Goal: Task Accomplishment & Management: Manage account settings

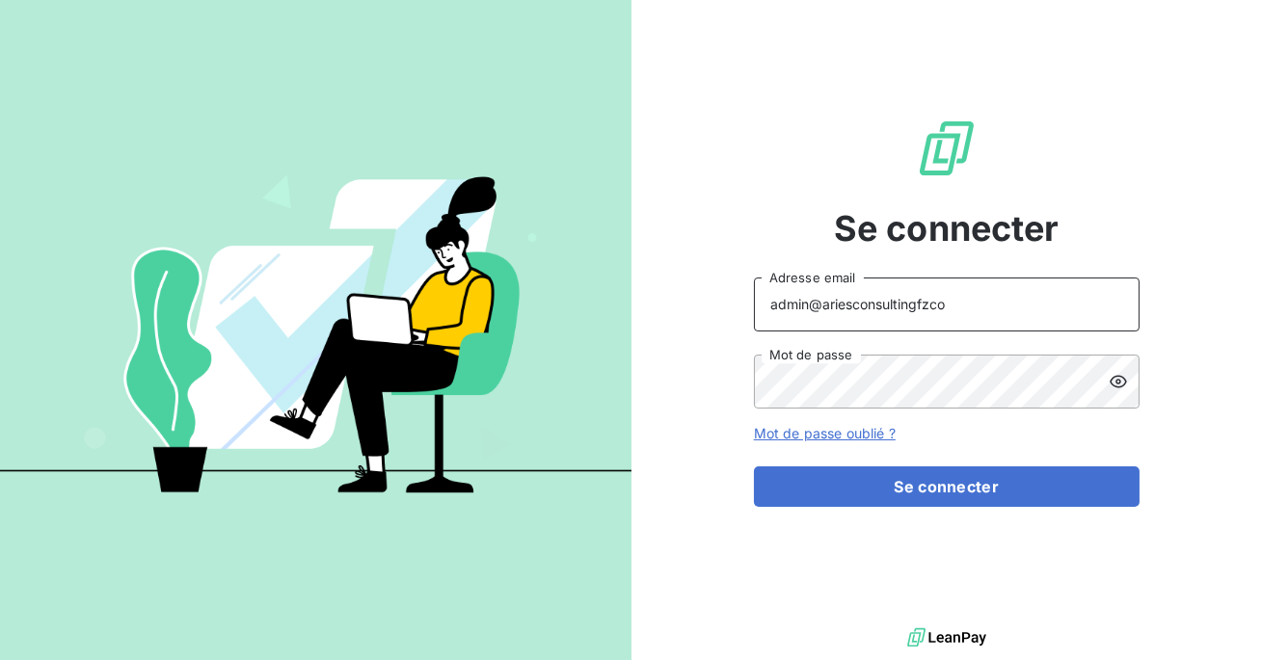
click at [956, 313] on input "admin@ariesconsultingfzco" at bounding box center [947, 305] width 386 height 54
type input "admin@bdeexpertiseconseil"
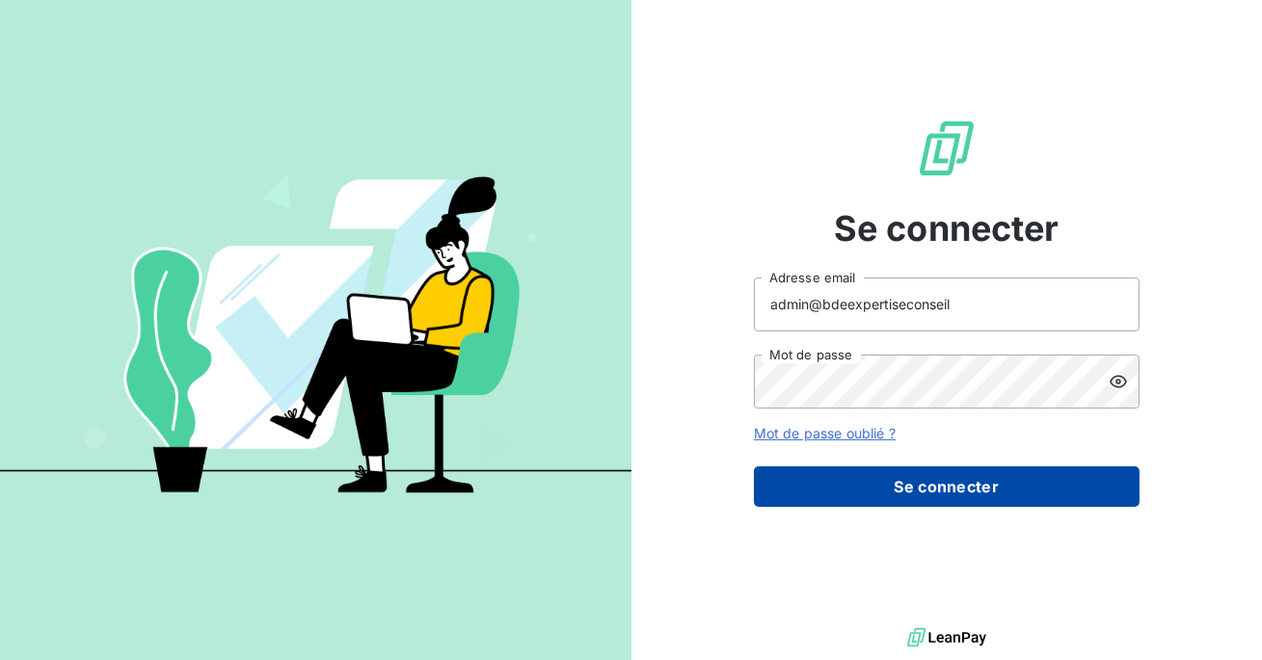
click at [948, 484] on button "Se connecter" at bounding box center [947, 487] width 386 height 40
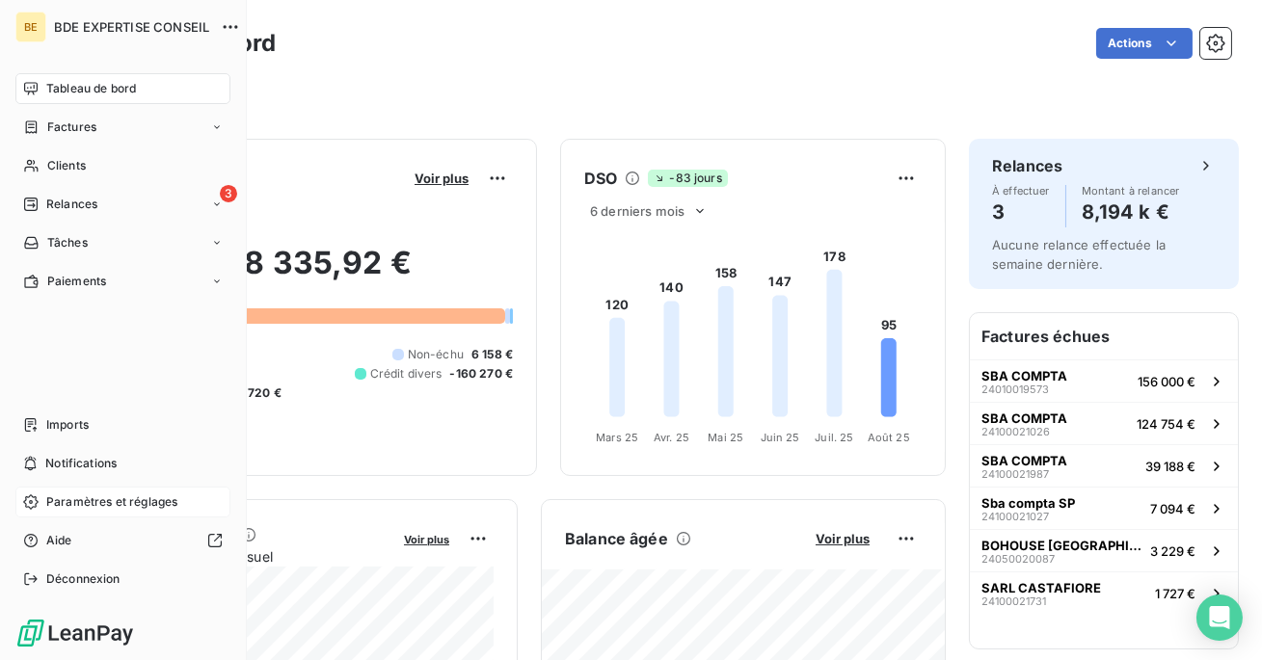
click at [134, 499] on span "Paramètres et réglages" at bounding box center [111, 502] width 131 height 17
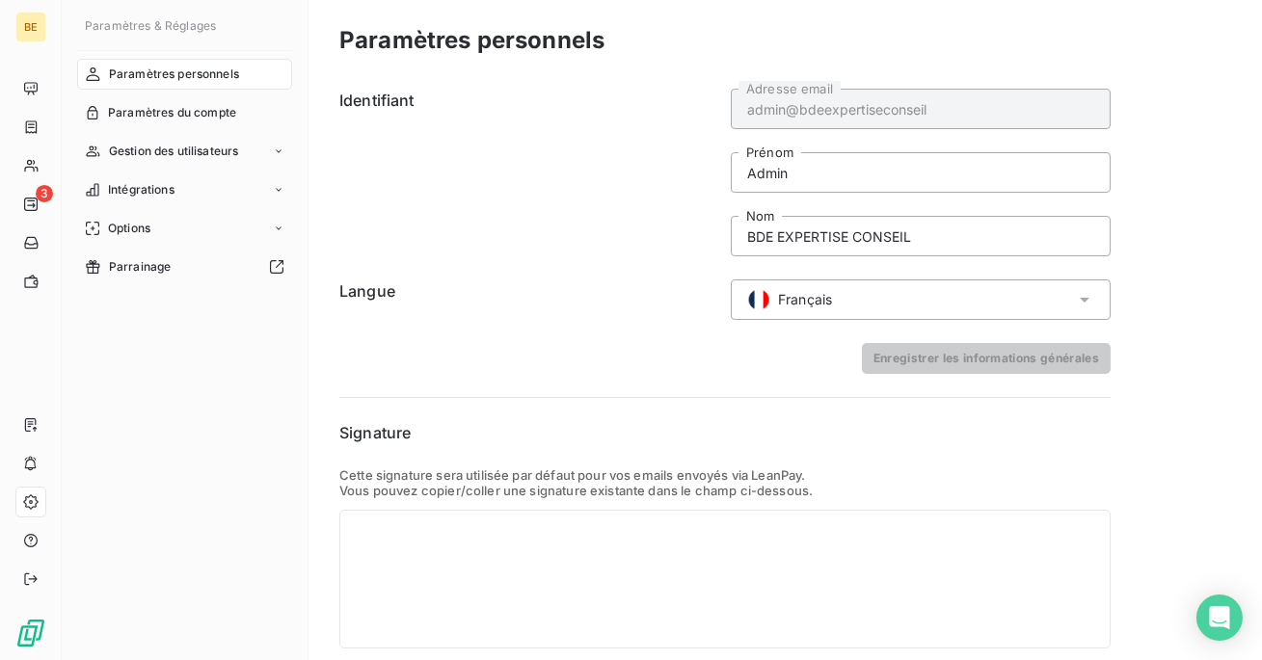
click at [193, 134] on nav "Paramètres personnels Paramètres du compte Gestion des utilisateurs Intégration…" at bounding box center [184, 171] width 215 height 224
click at [188, 147] on span "Gestion des utilisateurs" at bounding box center [174, 151] width 130 height 17
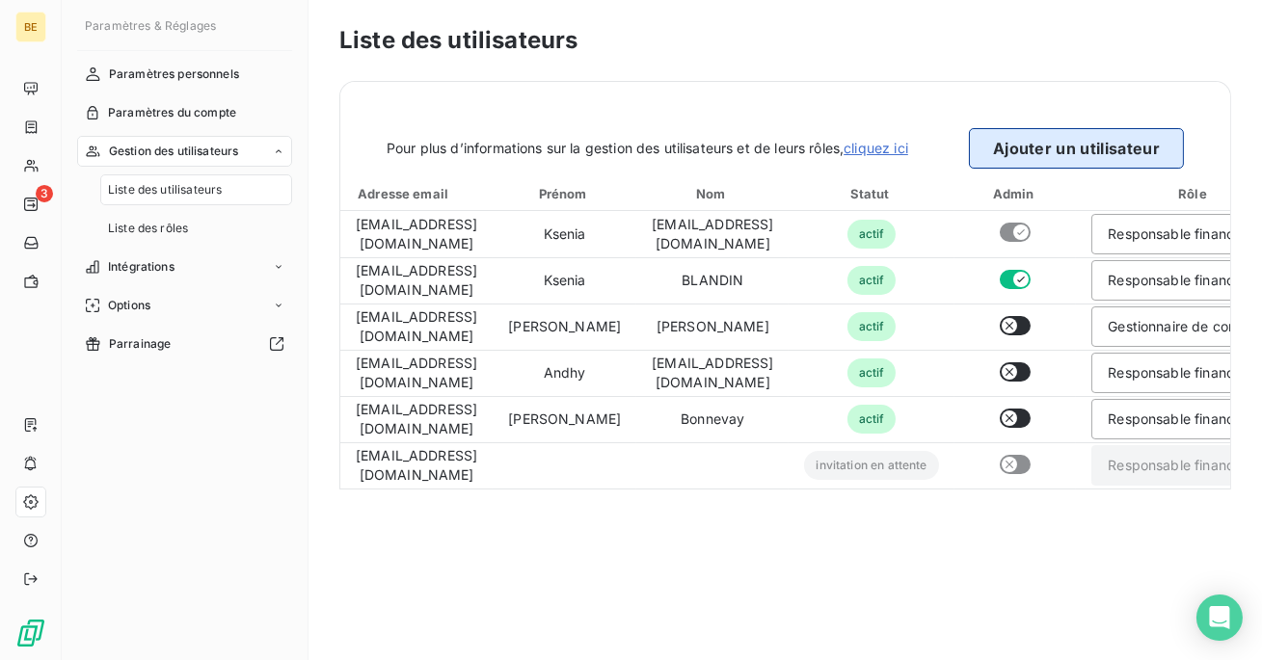
click at [1079, 165] on button "Ajouter un utilisateur" at bounding box center [1076, 148] width 215 height 40
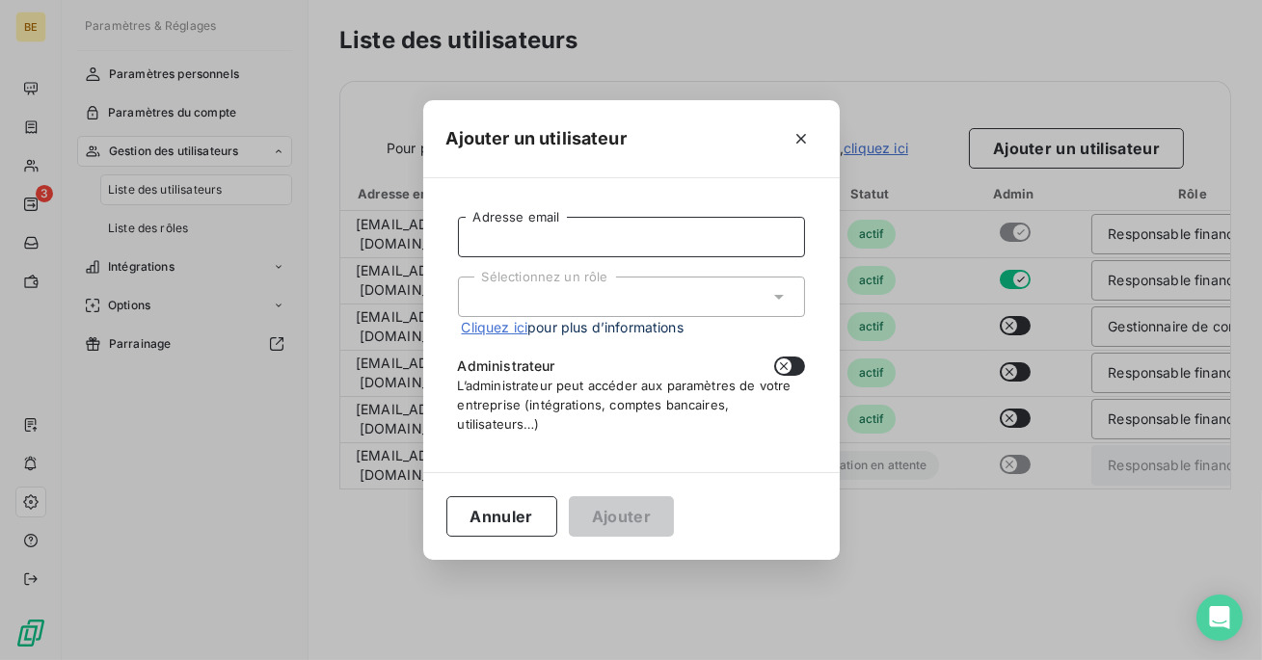
click at [605, 235] on input "Adresse email" at bounding box center [631, 237] width 347 height 40
paste input "[EMAIL_ADDRESS][DOMAIN_NAME]"
type input "[EMAIL_ADDRESS][DOMAIN_NAME]"
click at [596, 302] on div "Sélectionnez un rôle" at bounding box center [631, 297] width 347 height 40
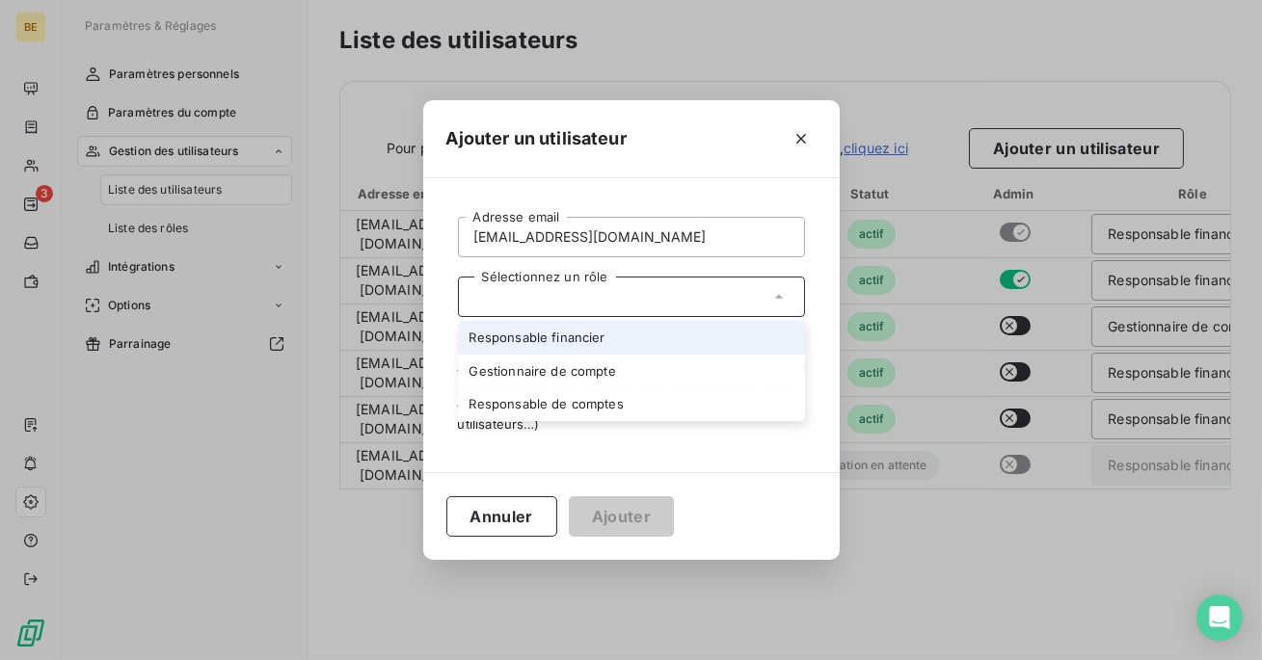
click at [587, 339] on li "Responsable financier" at bounding box center [631, 338] width 347 height 34
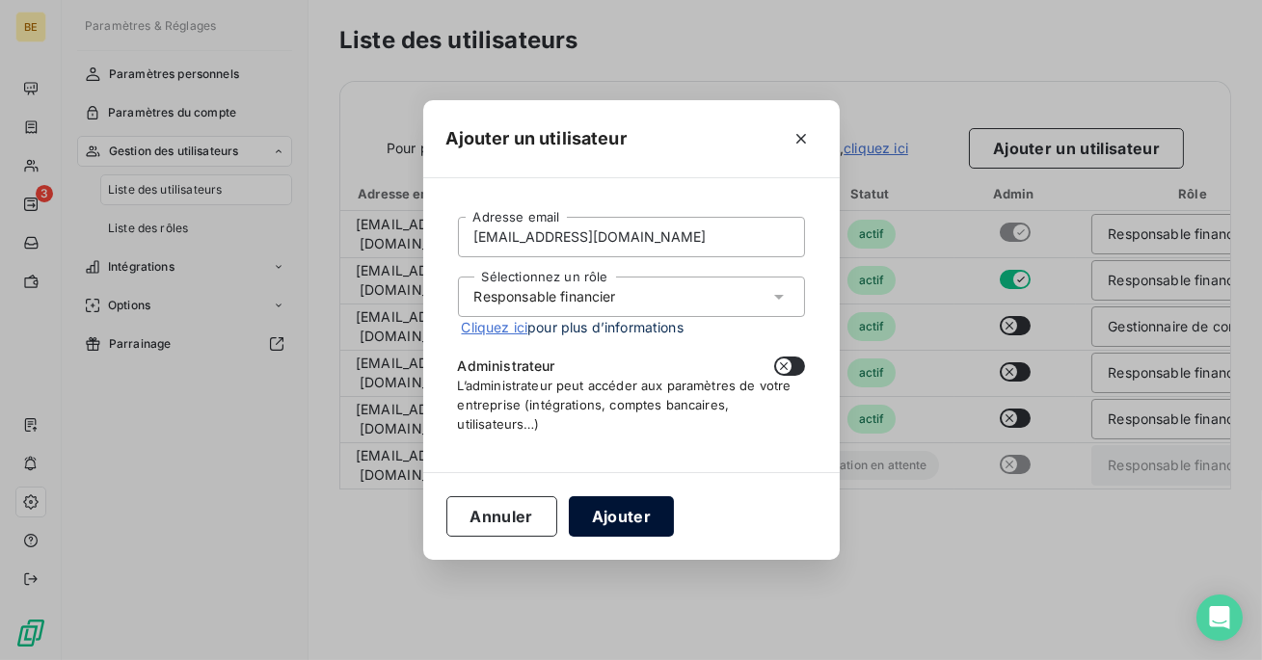
click at [604, 517] on button "Ajouter" at bounding box center [621, 516] width 105 height 40
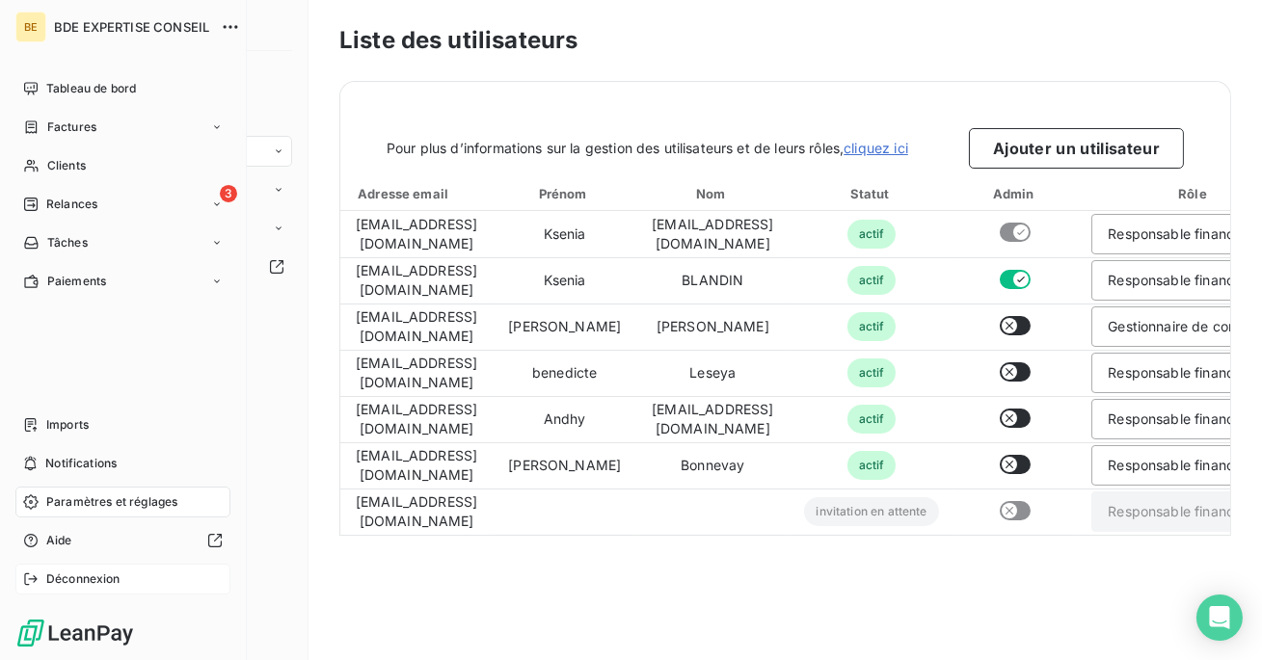
click at [71, 574] on span "Déconnexion" at bounding box center [83, 579] width 74 height 17
